Goal: Transaction & Acquisition: Purchase product/service

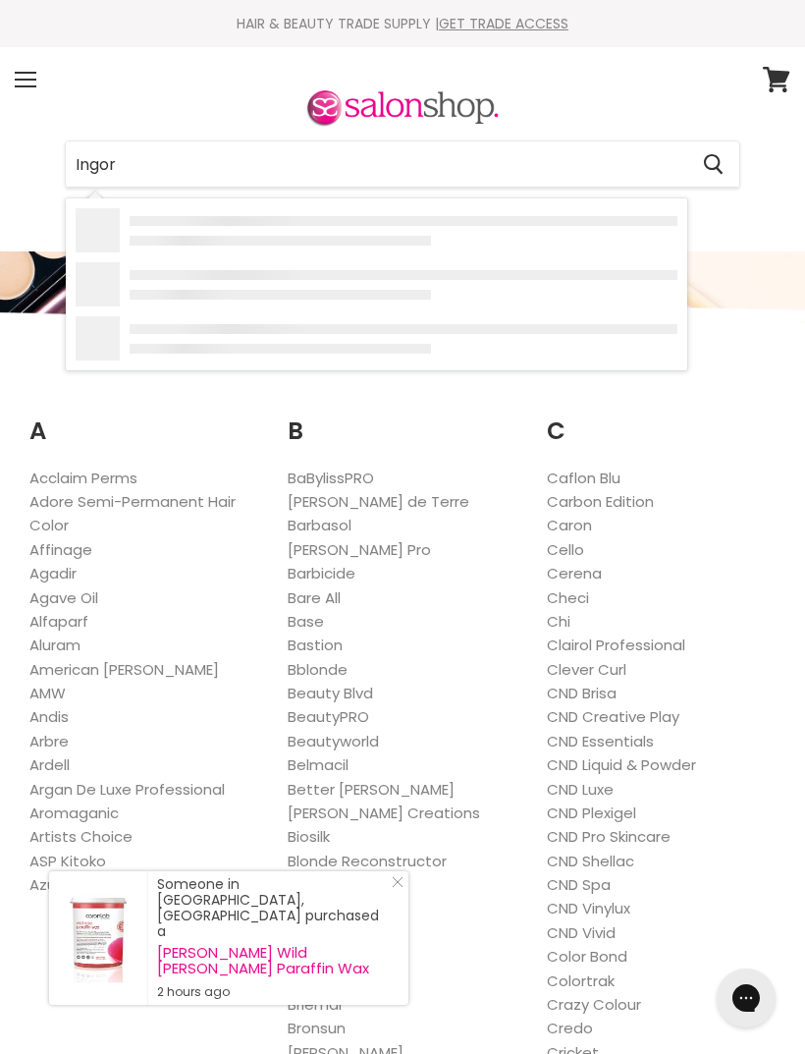
type input "Ingora"
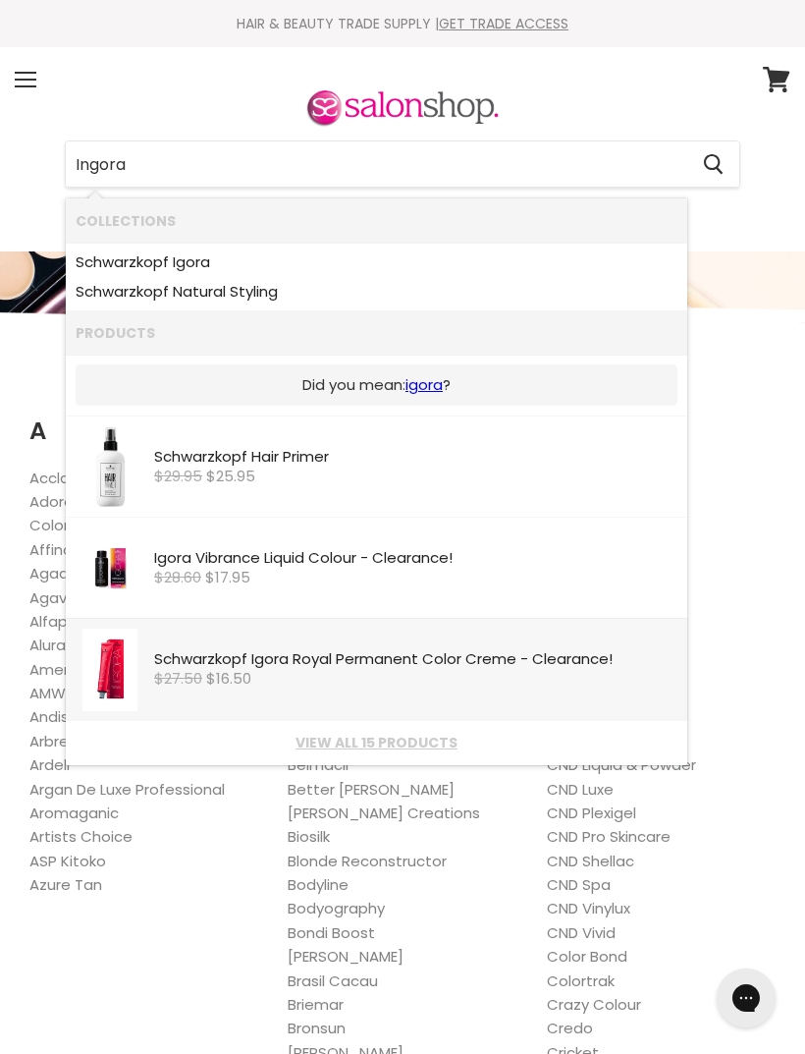
click at [577, 654] on div "Schwarzkopf Igora Royal Permanent Color Creme - Clearance!" at bounding box center [415, 661] width 523 height 20
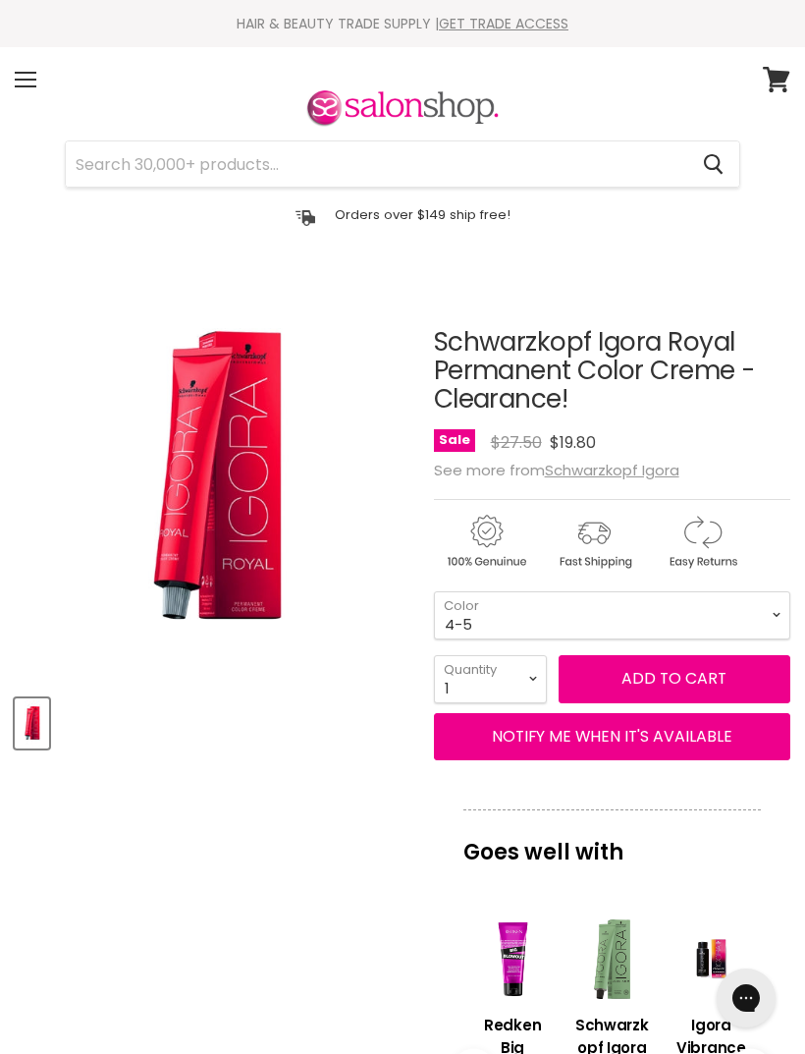
click at [343, 165] on input "Search" at bounding box center [377, 163] width 622 height 45
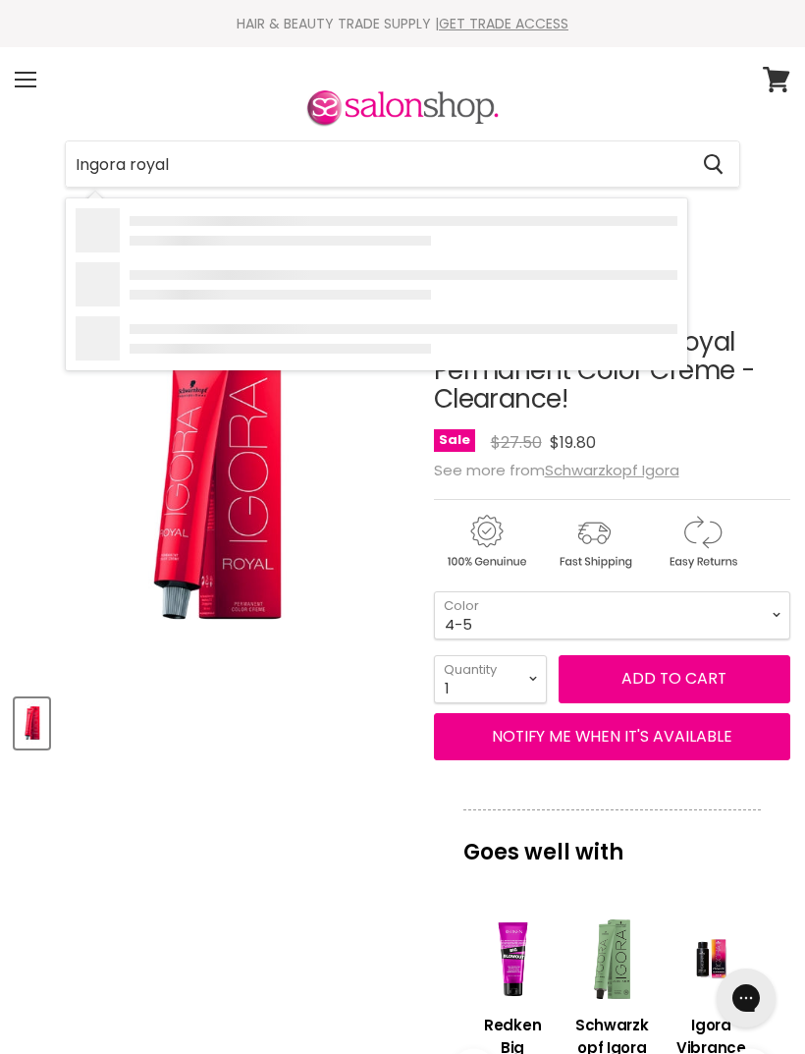
type input "Ingora royal"
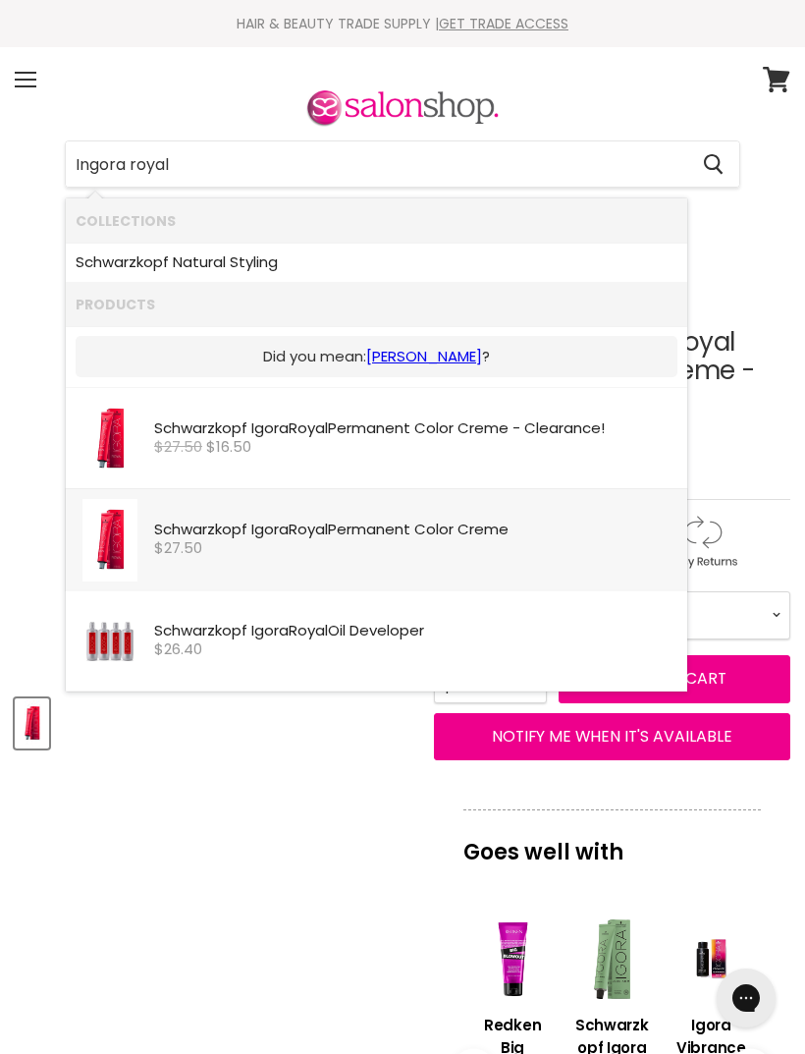
click at [487, 531] on div "Schwarzkopf Igora Royal Permanent Color Creme" at bounding box center [415, 532] width 523 height 20
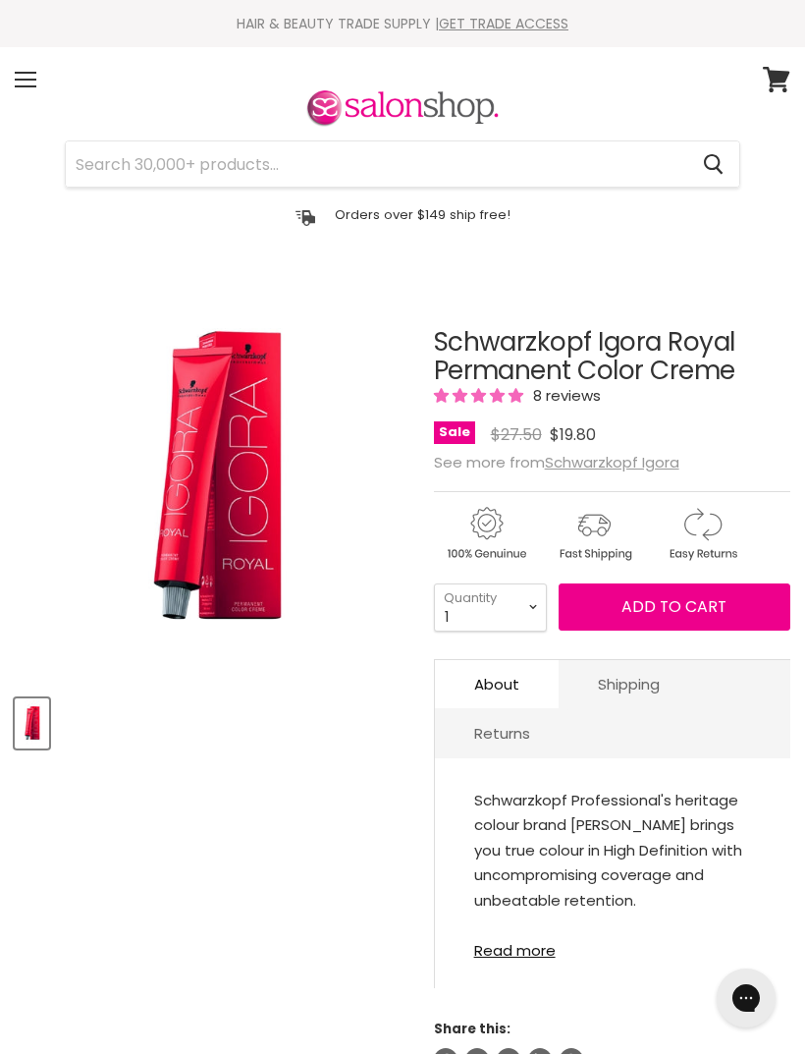
select select "4"
type input "4"
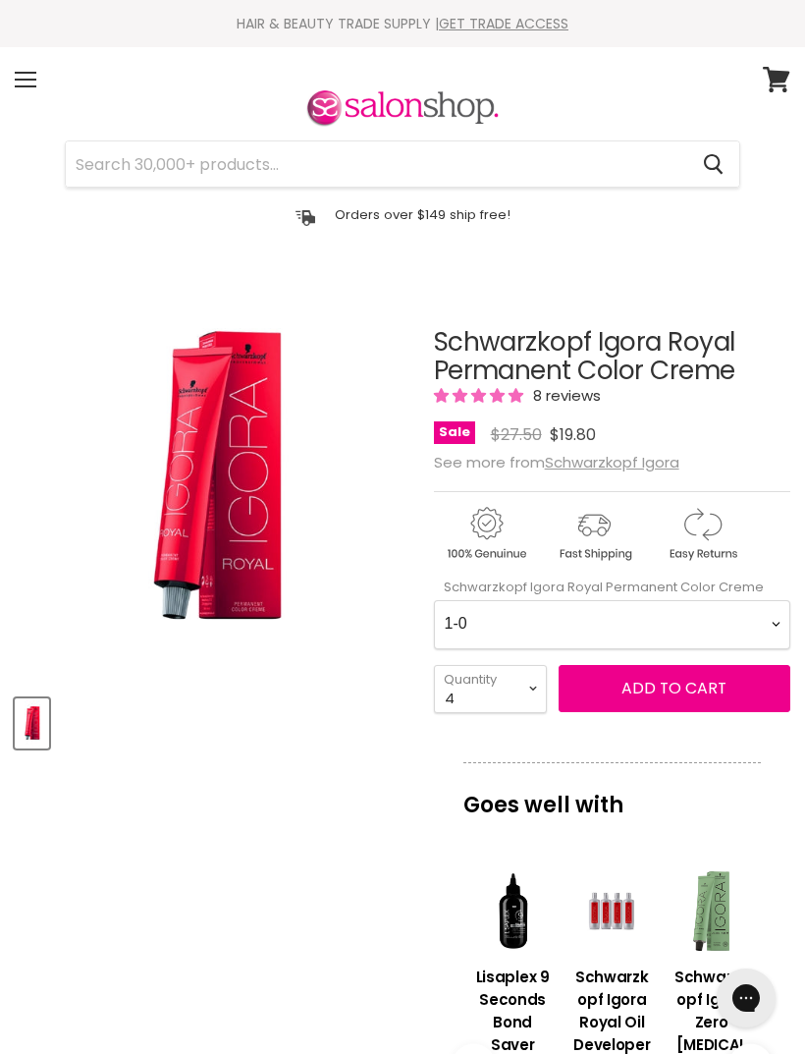
click at [764, 608] on Creme-0-0 "1-0 1-1 3-0 3-65 3-68 4-0 4-5 4-6 4-63 4-65 4-65 4-65 4-68 4-88 4-99 5-0 5-00 5…" at bounding box center [612, 624] width 357 height 49
select Creme-0-0 "9-1"
click at [769, 624] on Creme-0-0 "1-0 1-1 3-0 3-65 3-68 4-0 4-5 4-6 4-63 4-65 4-65 4-65 4-68 4-88 4-99 5-0 5-00 5…" at bounding box center [612, 624] width 357 height 49
click at [700, 699] on span "Add to cart" at bounding box center [674, 688] width 105 height 23
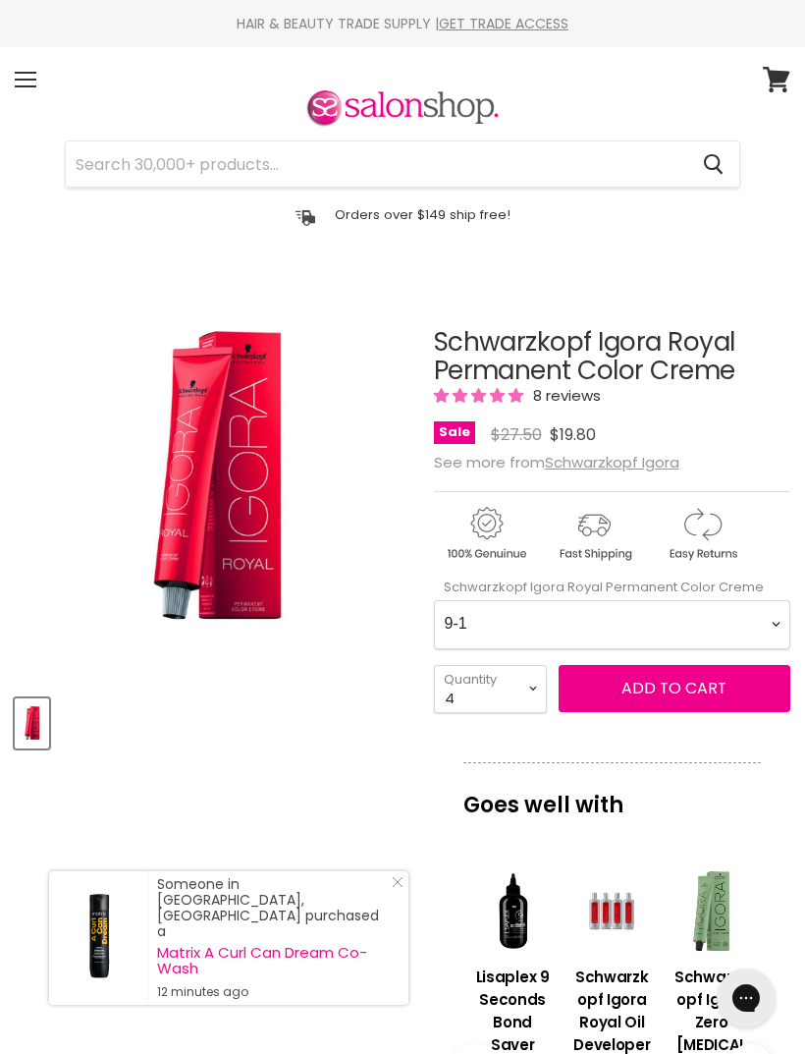
click at [708, 687] on span "Add to cart" at bounding box center [674, 688] width 105 height 23
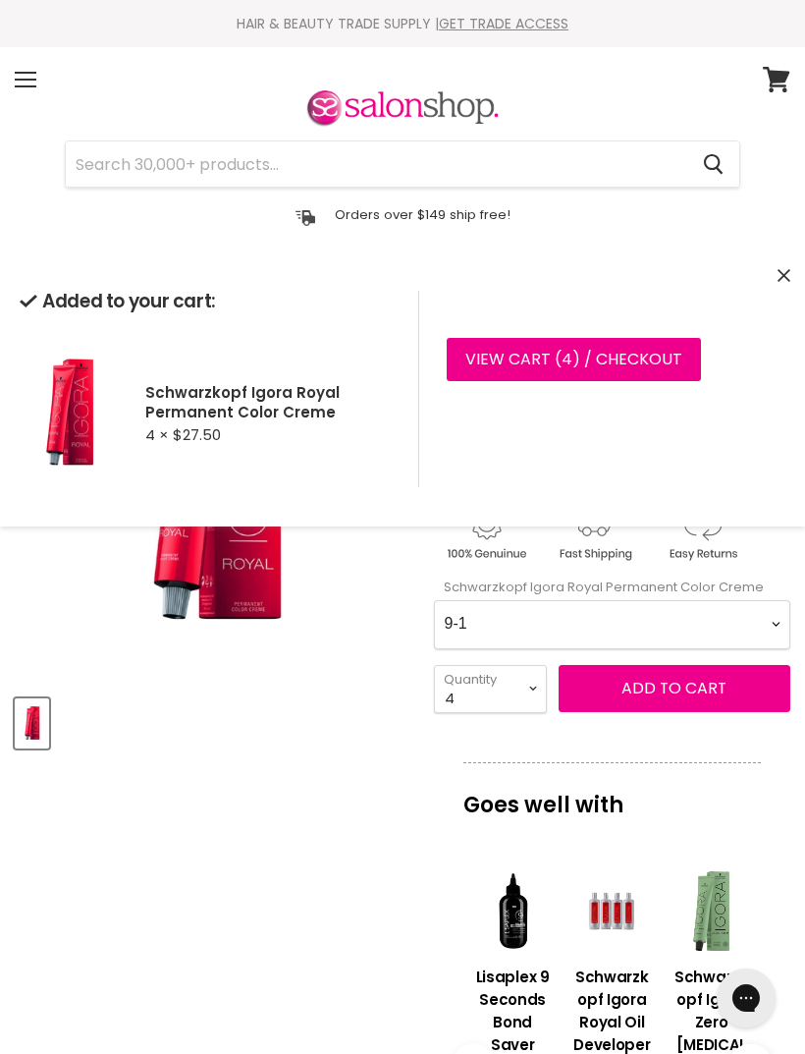
click at [377, 171] on input "Search" at bounding box center [377, 163] width 622 height 45
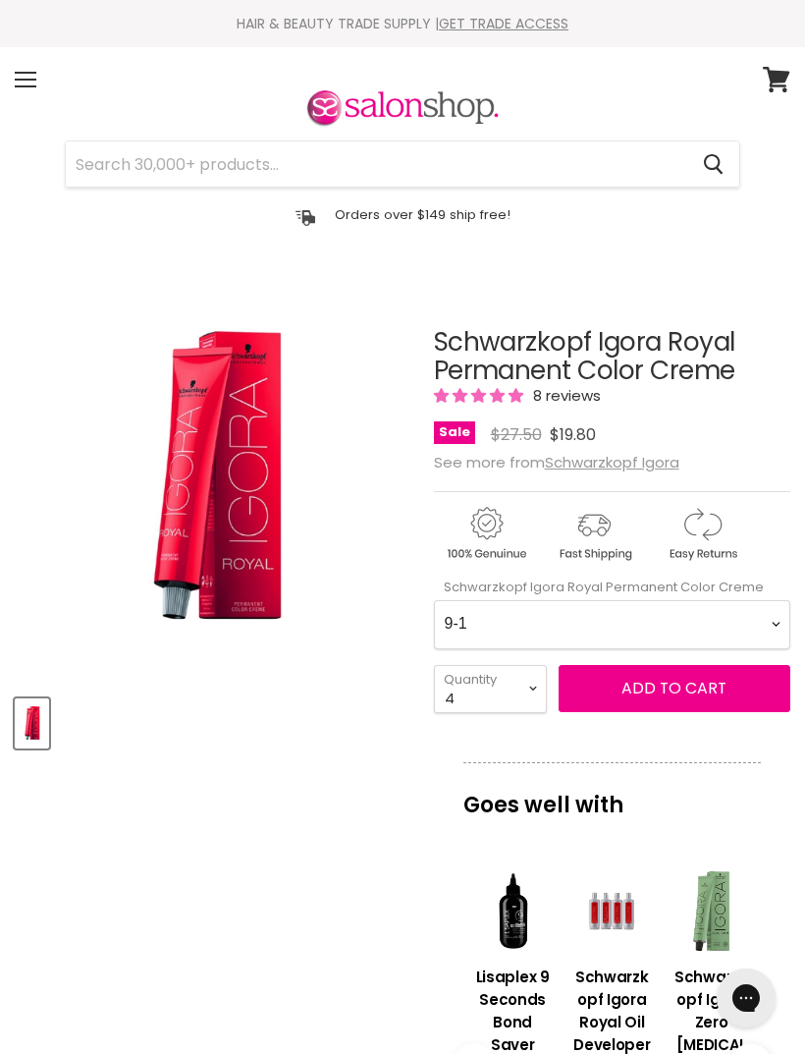
click at [296, 157] on input "Search" at bounding box center [377, 163] width 622 height 45
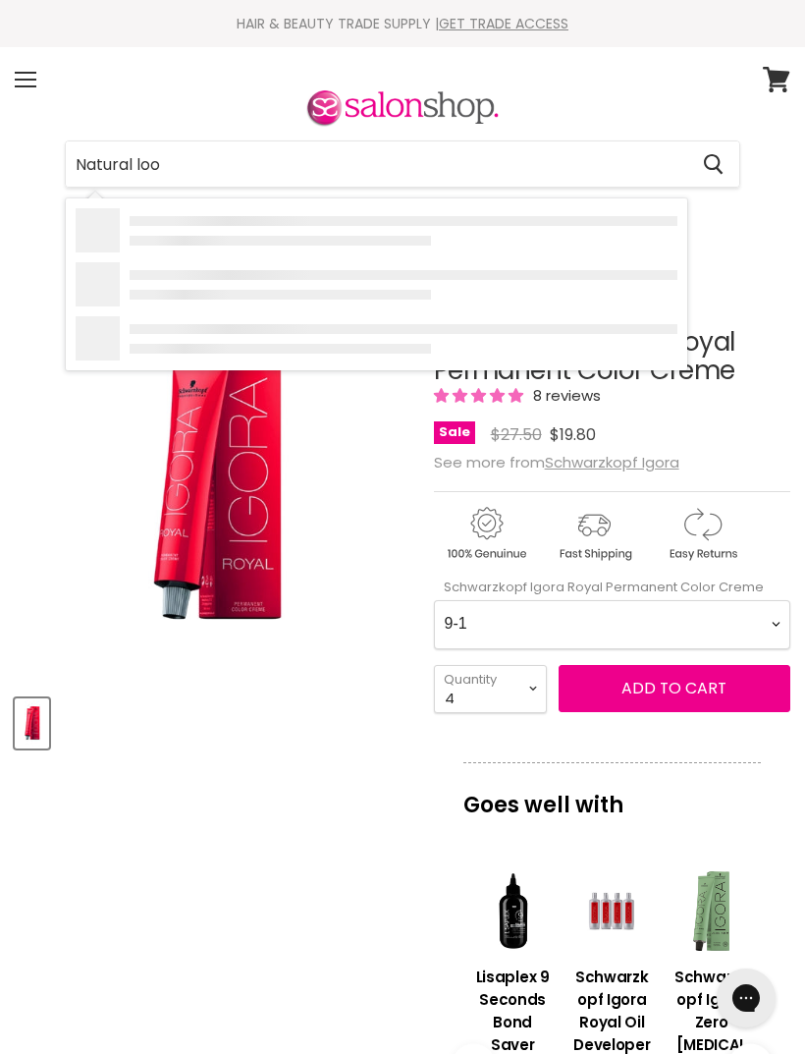
type input "Natural look"
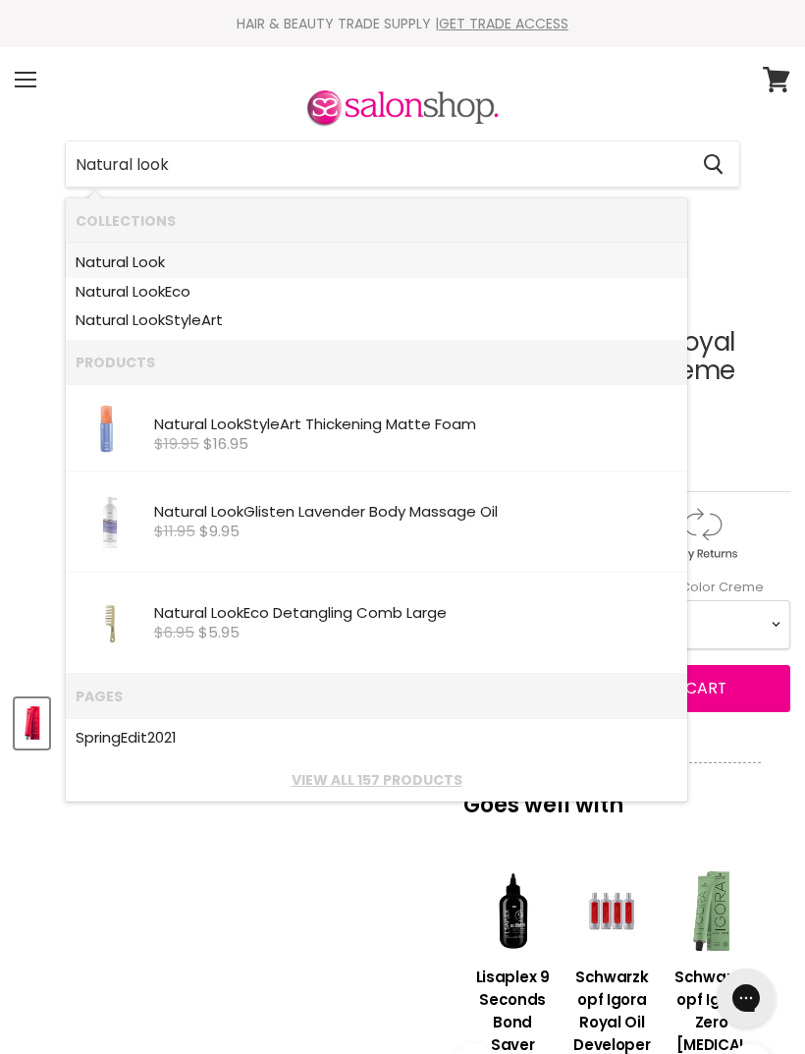
click at [145, 257] on b "Look" at bounding box center [149, 261] width 32 height 21
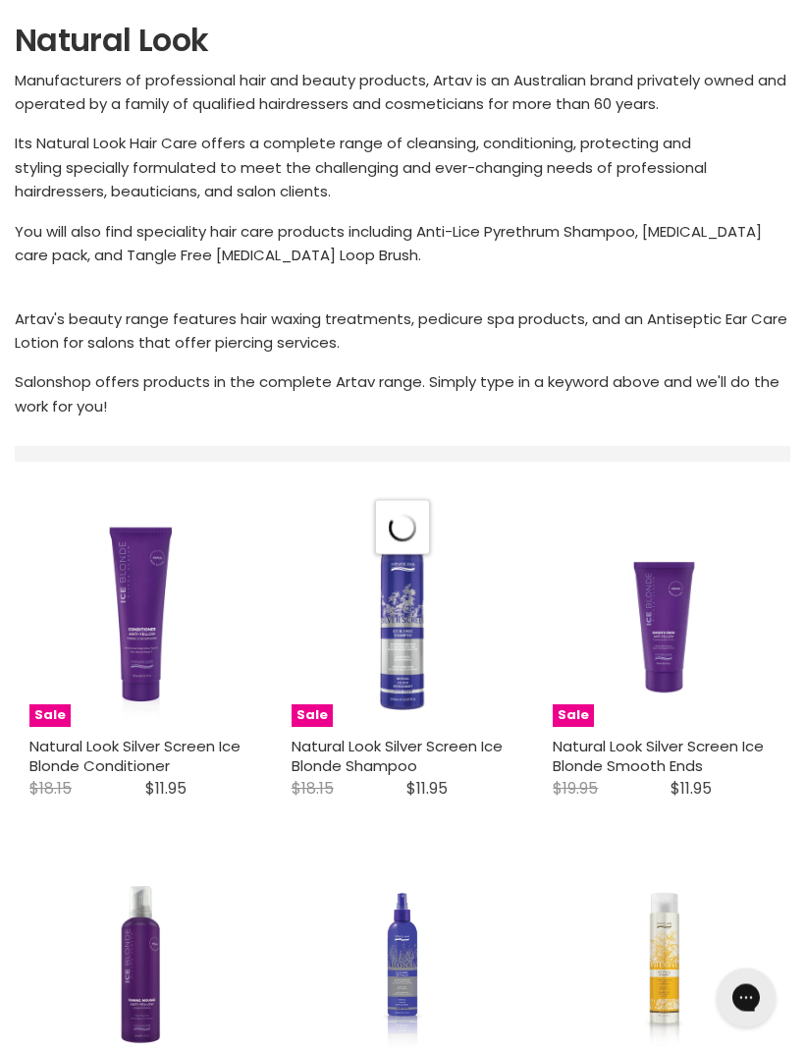
scroll to position [309, 0]
click at [392, 682] on img "Main content" at bounding box center [403, 615] width 223 height 223
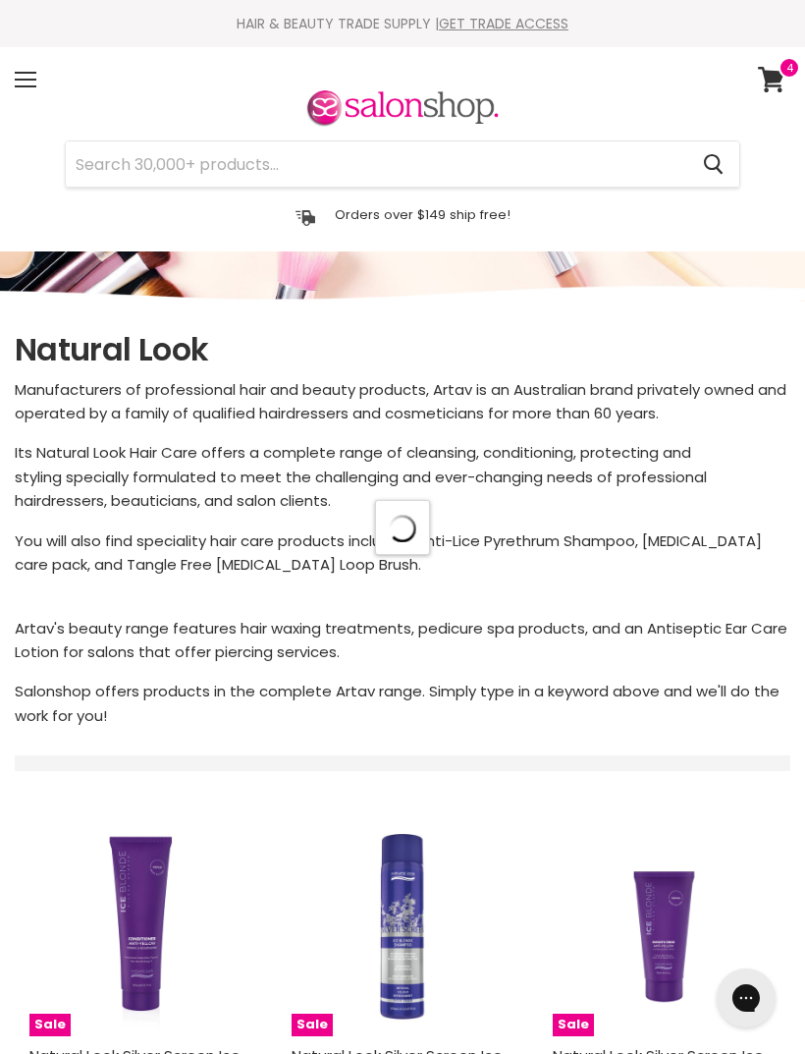
scroll to position [372, 0]
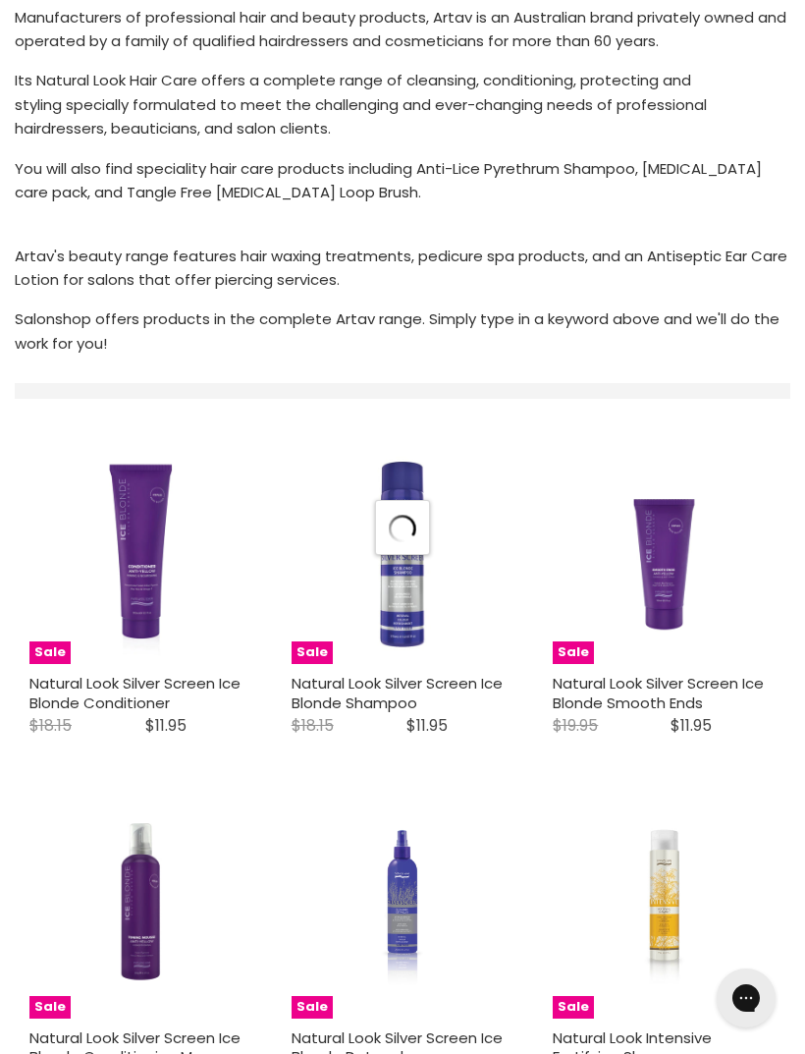
click at [130, 579] on figure "Sale" at bounding box center [140, 552] width 223 height 223
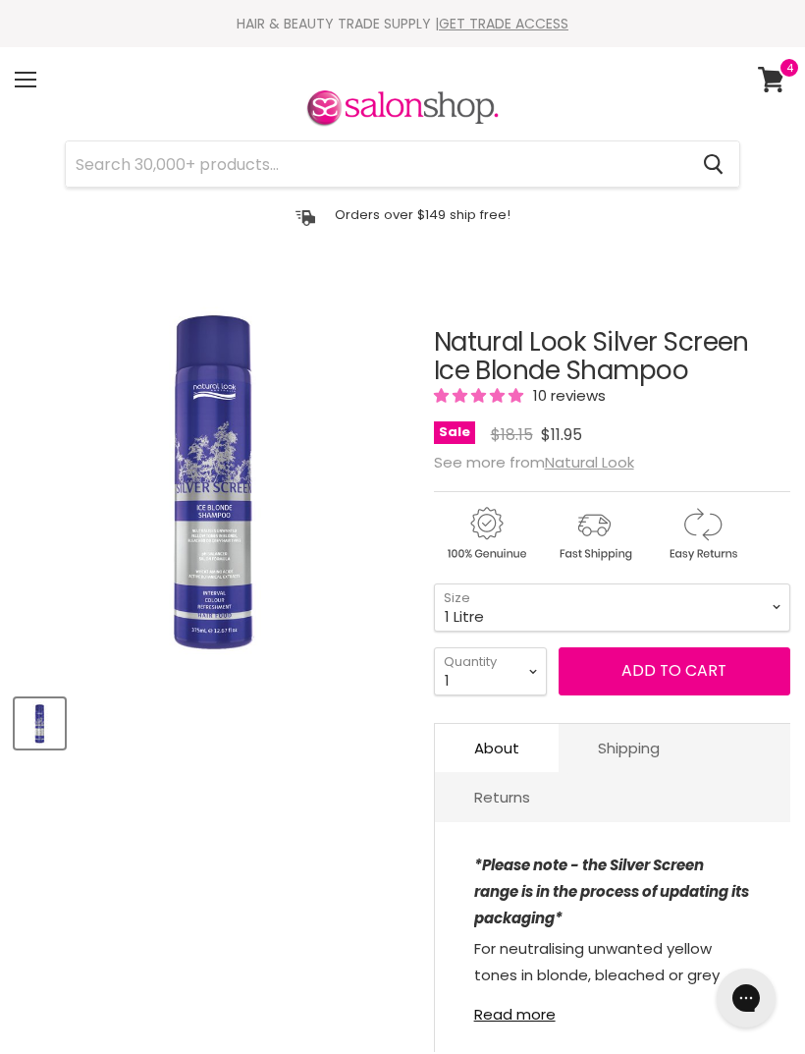
select select "1 Litre"
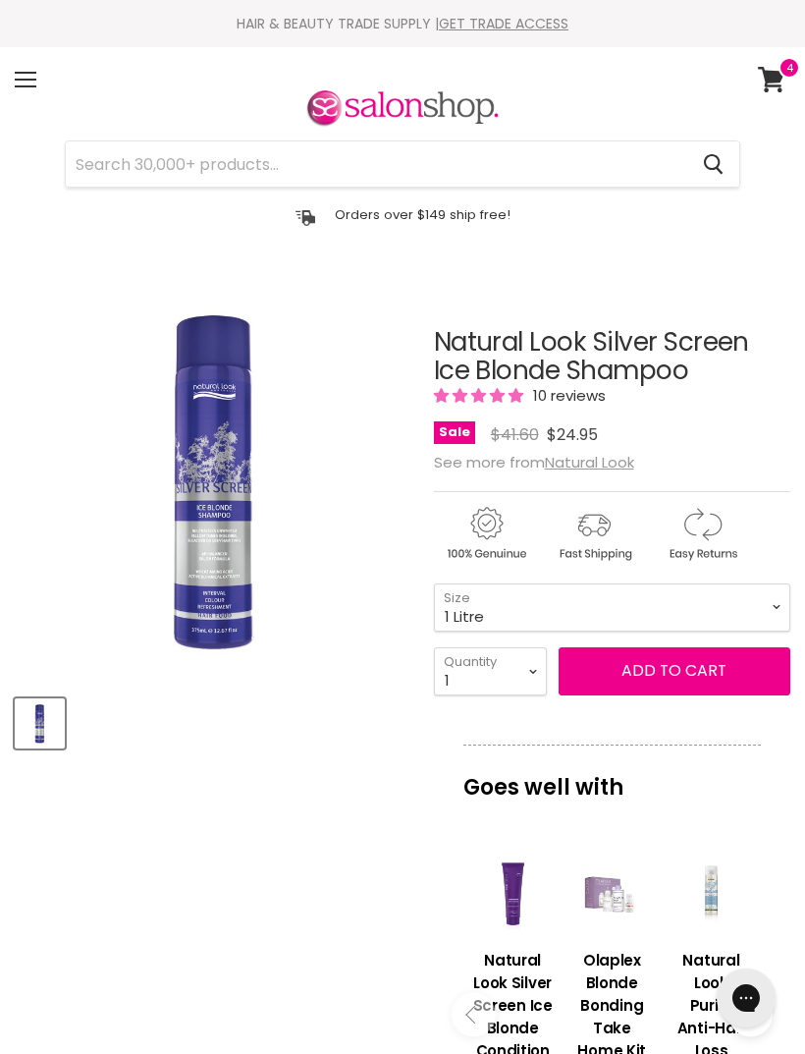
click at [695, 674] on button "Add to cart" at bounding box center [675, 670] width 232 height 47
click at [691, 674] on button "Add to cart" at bounding box center [675, 670] width 232 height 47
click at [761, 80] on icon at bounding box center [771, 80] width 27 height 26
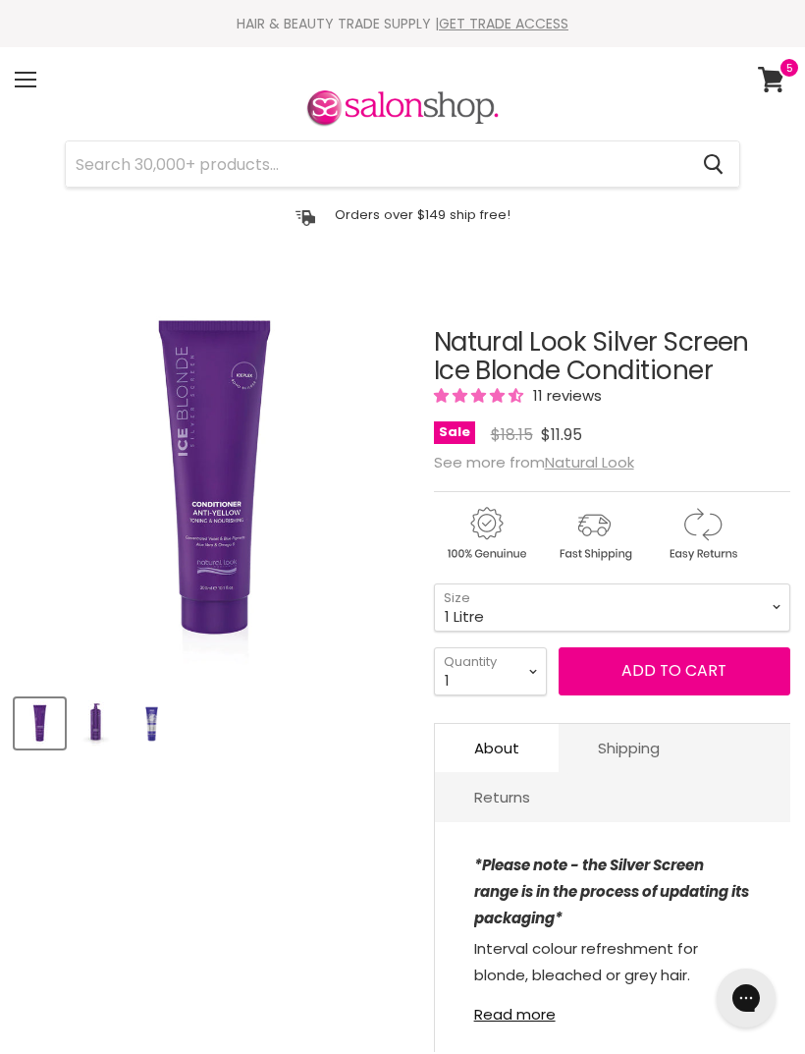
select select "1 Litre"
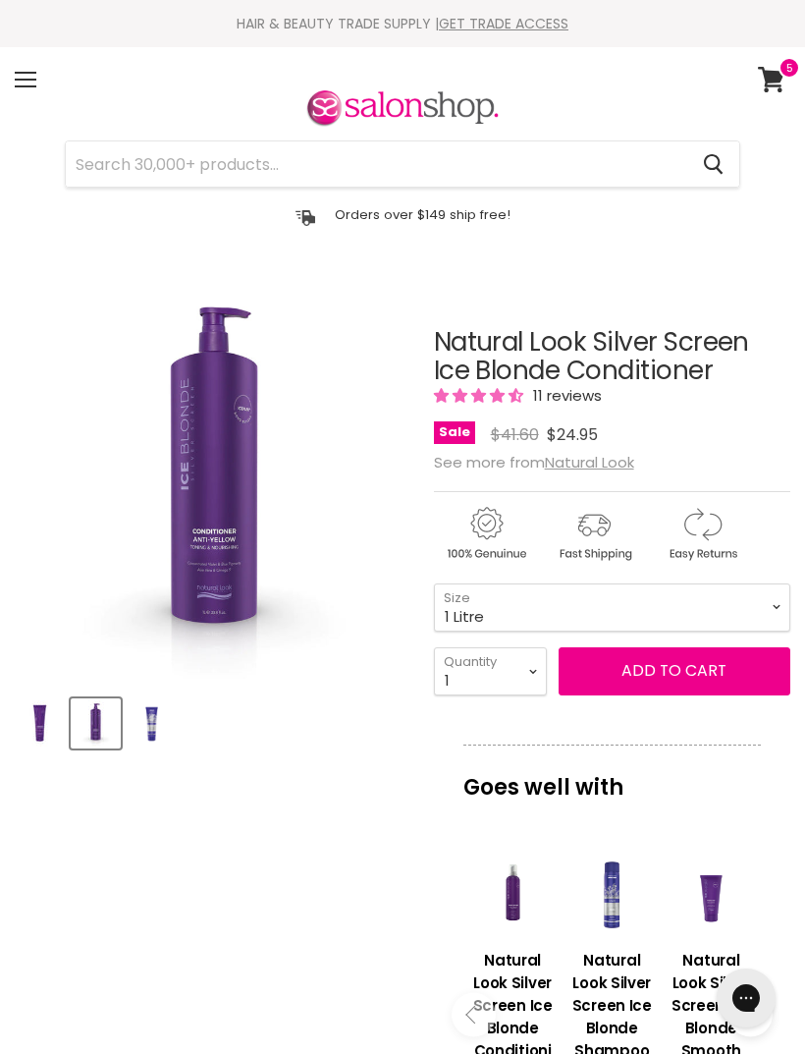
click at [702, 682] on button "Add to cart" at bounding box center [675, 670] width 232 height 47
